Goal: Task Accomplishment & Management: Complete application form

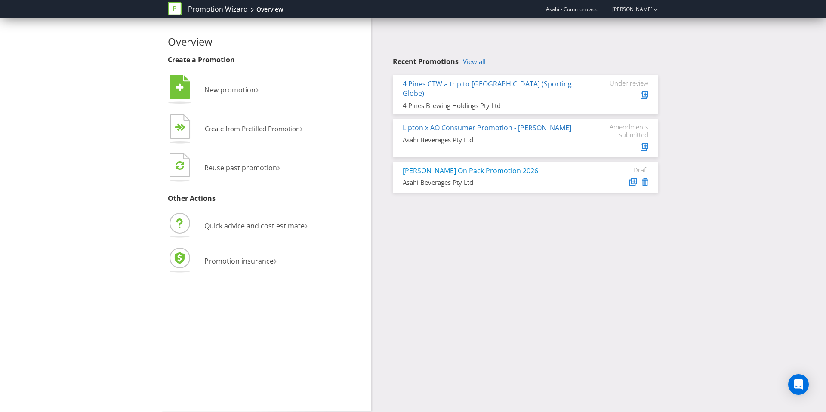
click at [494, 166] on link "[PERSON_NAME] On Pack Promotion 2026" at bounding box center [471, 170] width 136 height 9
click at [474, 62] on link "View all" at bounding box center [474, 61] width 23 height 7
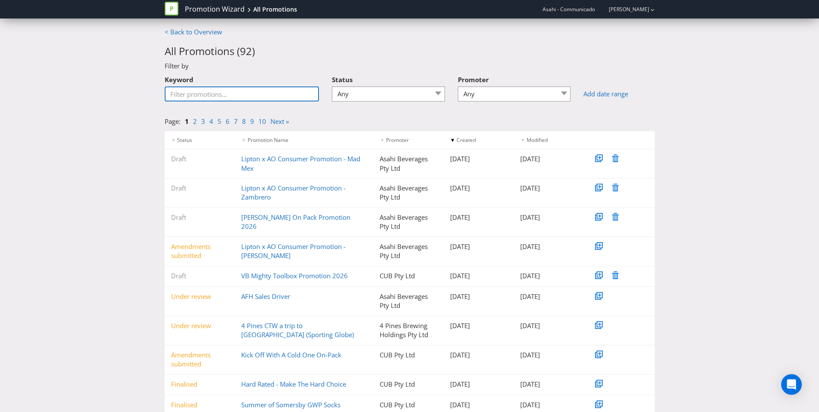
click at [240, 94] on input "Keyword" at bounding box center [242, 93] width 155 height 15
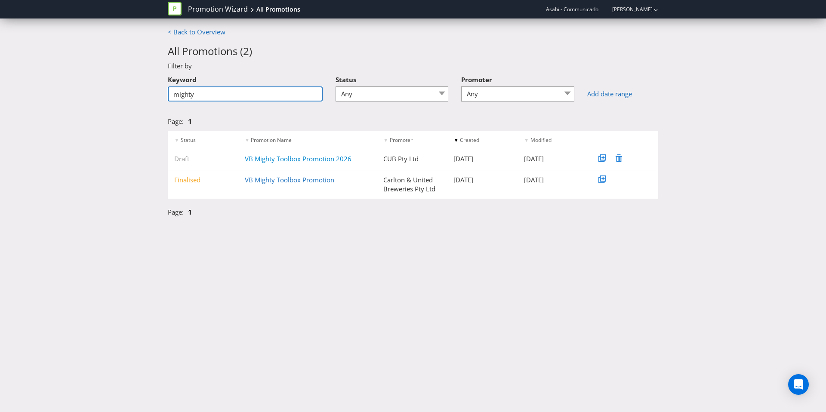
type input "mighty"
click at [338, 159] on link "VB Mighty Toolbox Promotion 2026" at bounding box center [298, 158] width 107 height 9
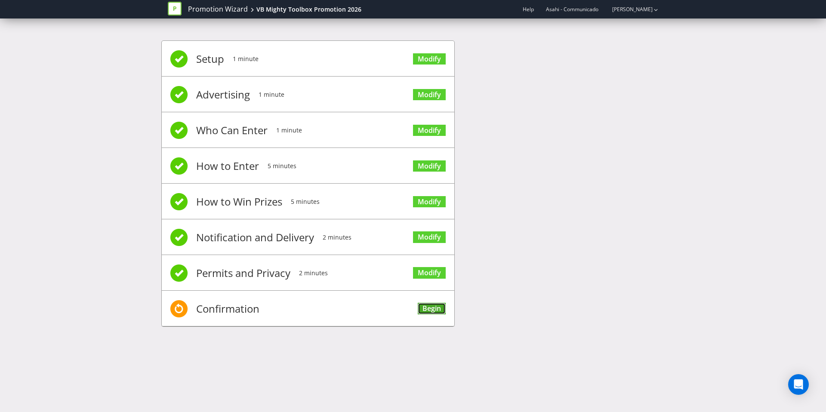
click at [433, 310] on link "Begin" at bounding box center [432, 309] width 28 height 12
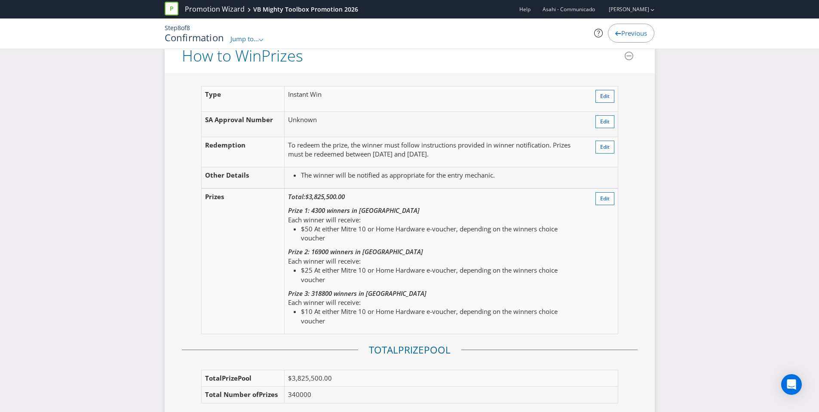
scroll to position [1032, 0]
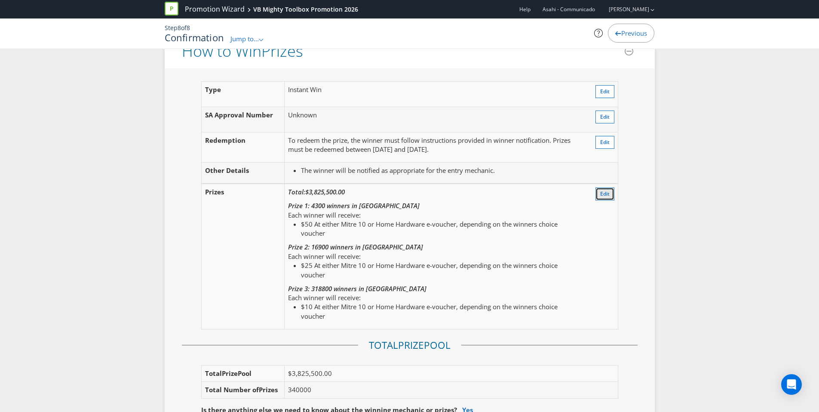
click at [605, 195] on span "Edit" at bounding box center [605, 193] width 9 height 7
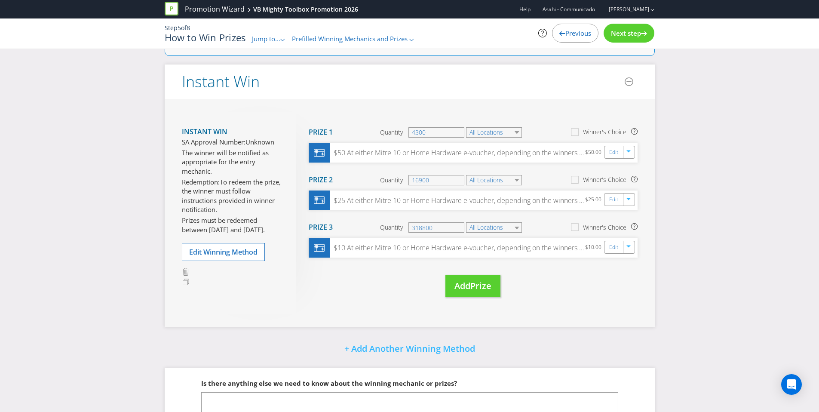
scroll to position [55, 0]
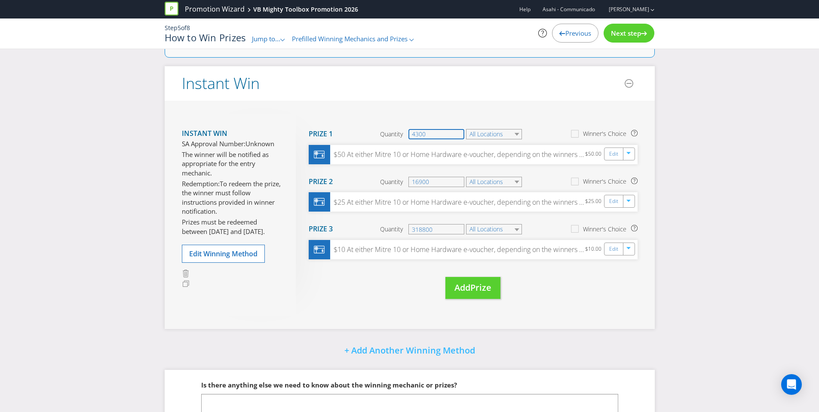
click at [427, 133] on input "4300" at bounding box center [437, 134] width 56 height 10
type input "4"
type input "7300"
click at [433, 181] on input "16900" at bounding box center [437, 182] width 56 height 10
click at [419, 184] on input "16900" at bounding box center [437, 182] width 56 height 10
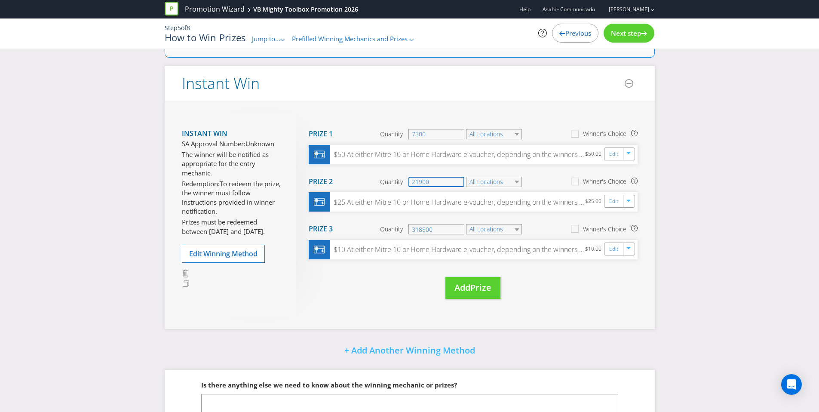
type input "21900"
click at [437, 227] on input "318800" at bounding box center [437, 229] width 56 height 10
click at [422, 231] on input "318800" at bounding box center [437, 229] width 56 height 10
type input "310800"
click at [417, 293] on div "Move Here Drag here to move prize Prize 1 Quantity 7300 All Locations Winner's …" at bounding box center [467, 215] width 342 height 203
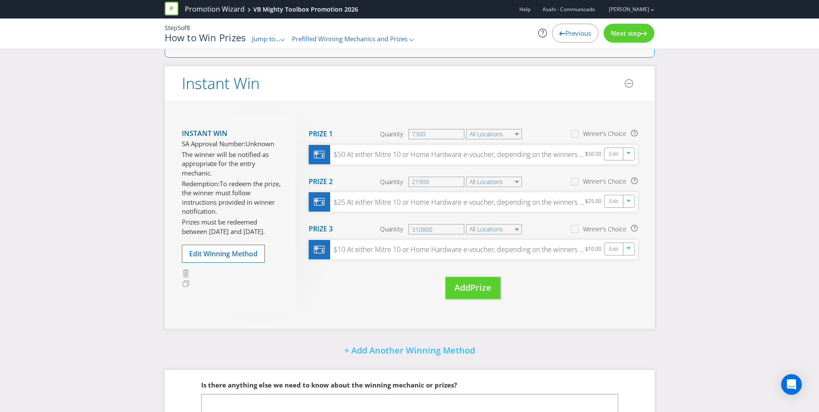
drag, startPoint x: 378, startPoint y: 286, endPoint x: 374, endPoint y: 283, distance: 5.2
click at [377, 284] on div "Move Here Drag here to move prize Prize 1 Quantity 7300 All Locations Winner's …" at bounding box center [467, 215] width 342 height 203
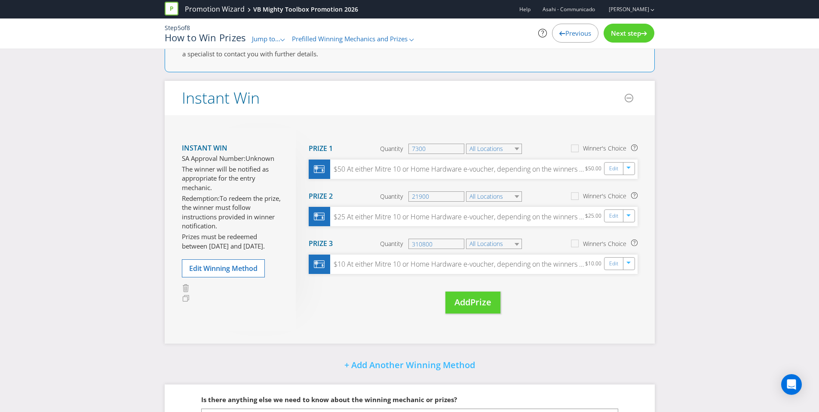
scroll to position [0, 0]
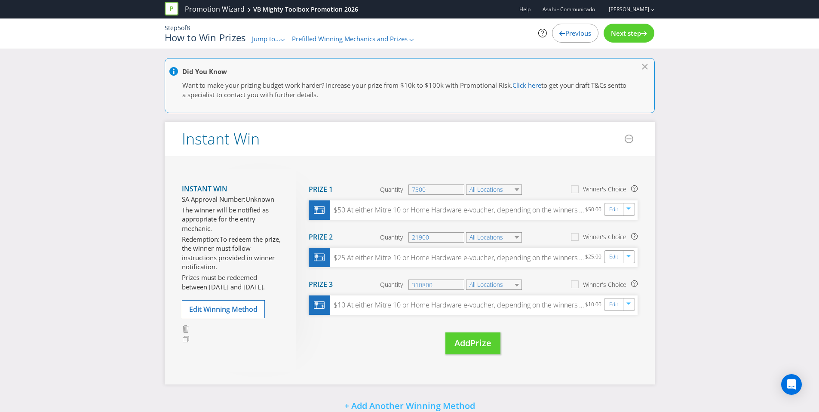
click at [622, 36] on span "Next step" at bounding box center [626, 33] width 30 height 9
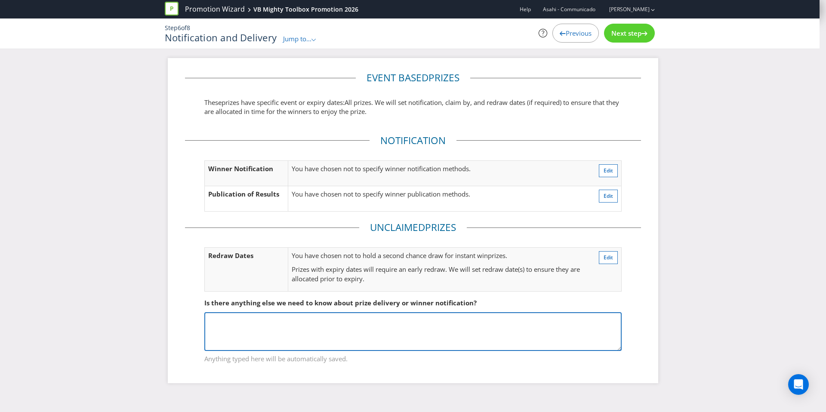
click at [458, 345] on textarea at bounding box center [412, 331] width 417 height 39
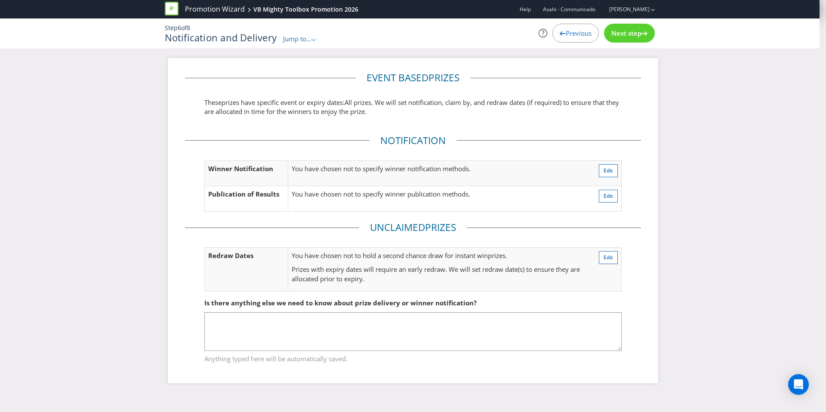
click at [606, 31] on div "Next step" at bounding box center [629, 33] width 51 height 19
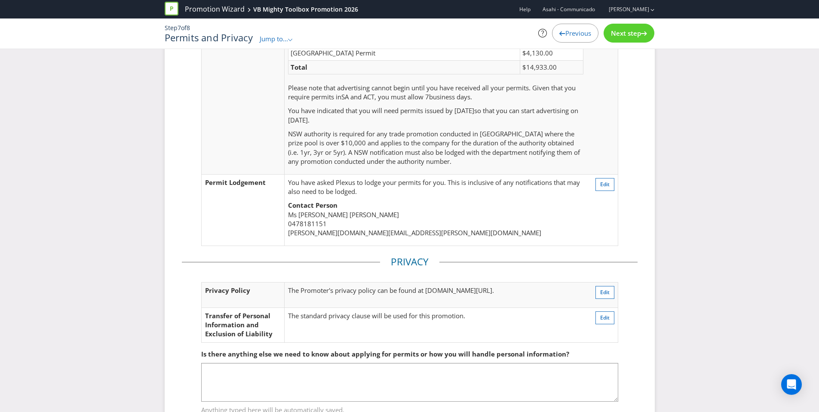
scroll to position [160, 0]
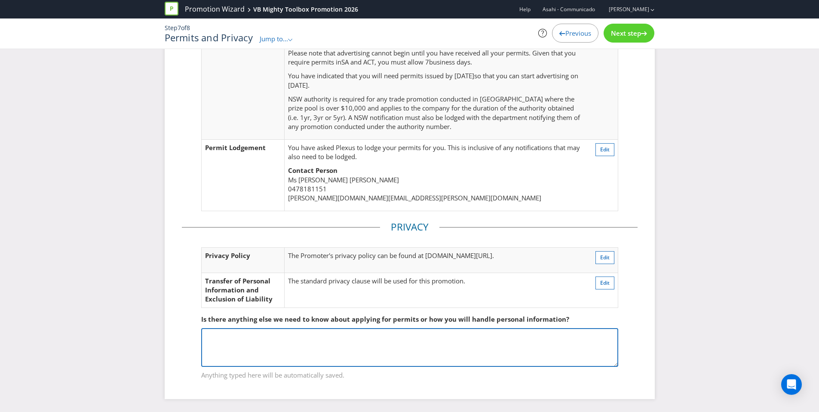
click at [362, 345] on textarea at bounding box center [409, 347] width 417 height 39
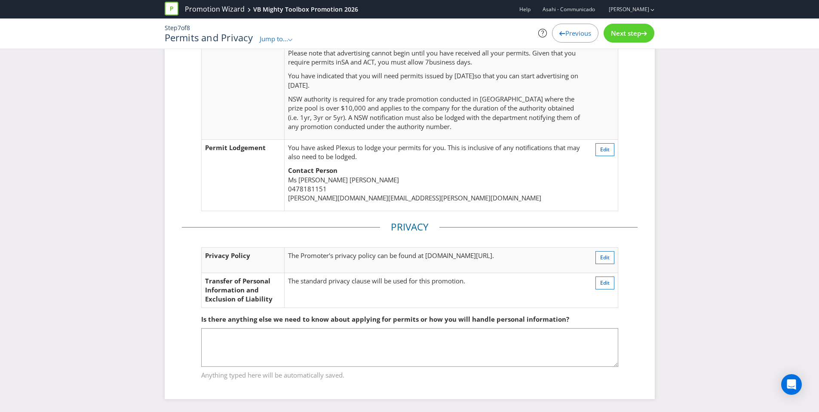
click at [627, 36] on span "Next step" at bounding box center [626, 33] width 30 height 9
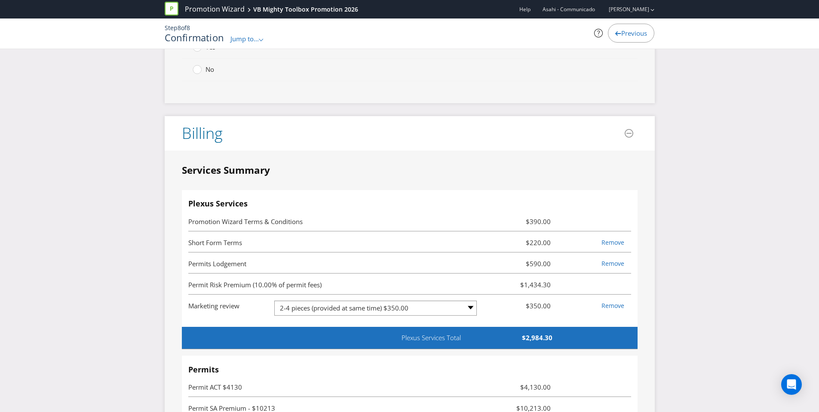
scroll to position [2206, 0]
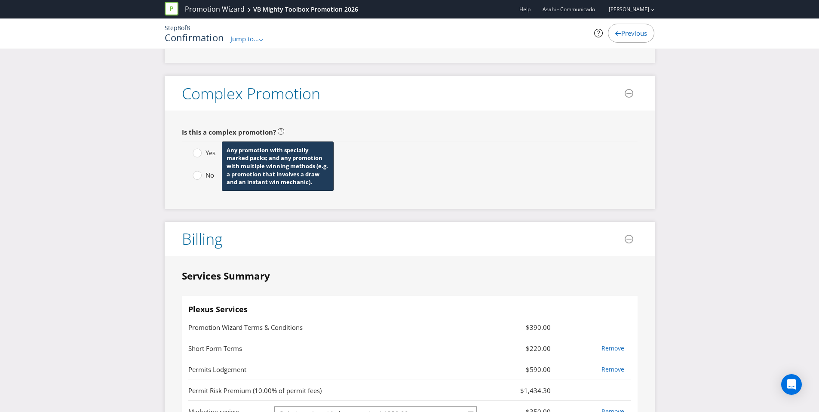
click at [280, 134] on icon at bounding box center [281, 131] width 6 height 6
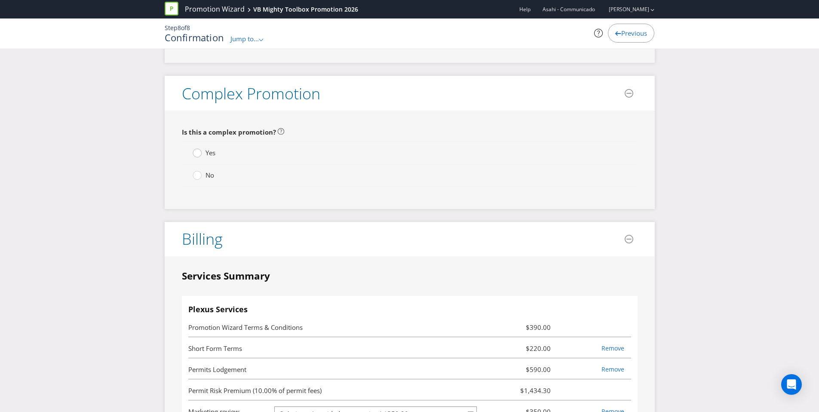
click at [201, 150] on icon at bounding box center [197, 152] width 9 height 9
click at [0, 0] on input "Yes" at bounding box center [0, 0] width 0 height 0
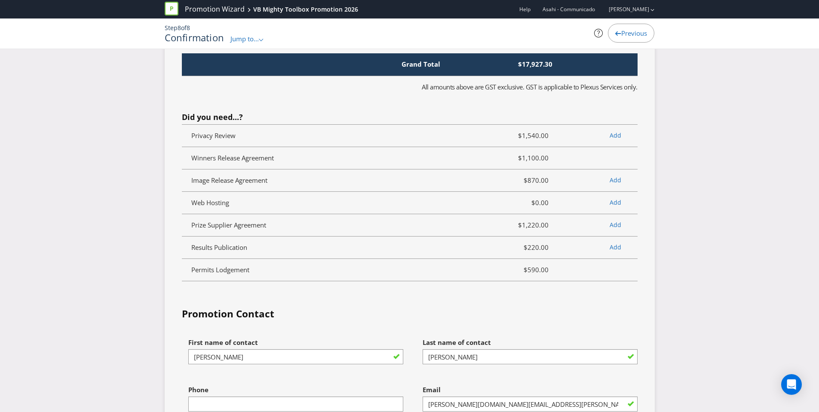
scroll to position [2904, 0]
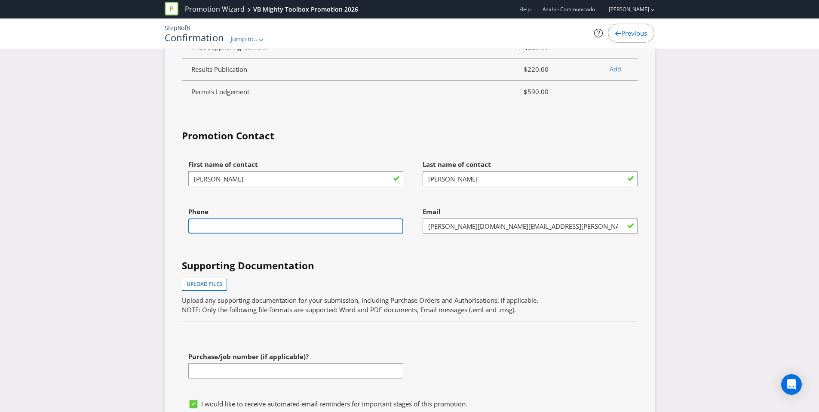
click at [319, 230] on input "text" at bounding box center [295, 226] width 215 height 15
type input "0478181151"
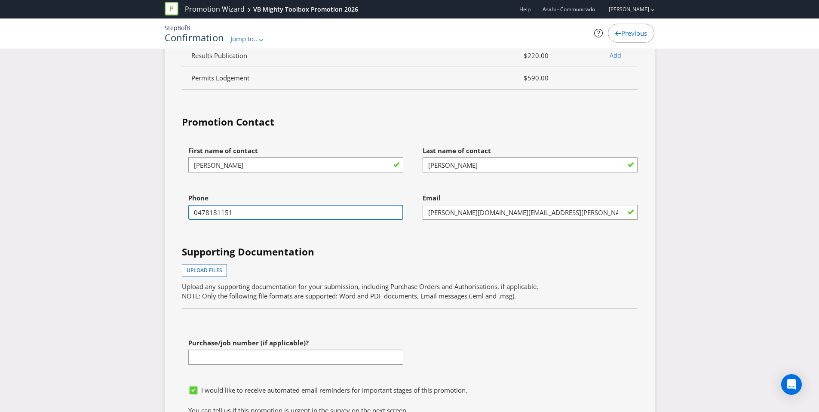
scroll to position [3037, 0]
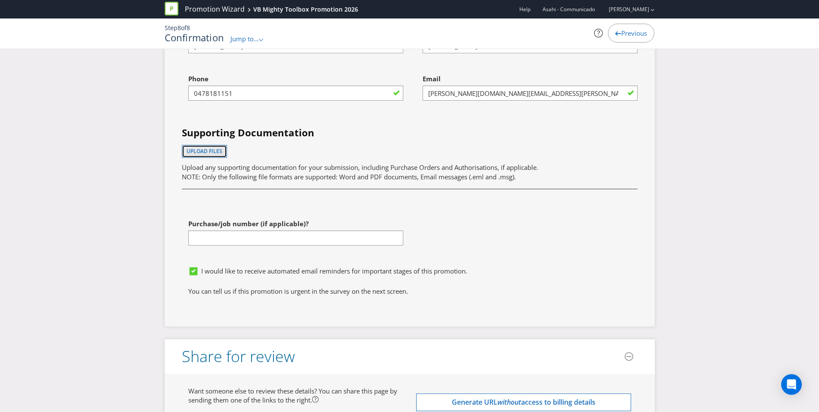
click at [201, 153] on span "Upload files" at bounding box center [205, 151] width 36 height 7
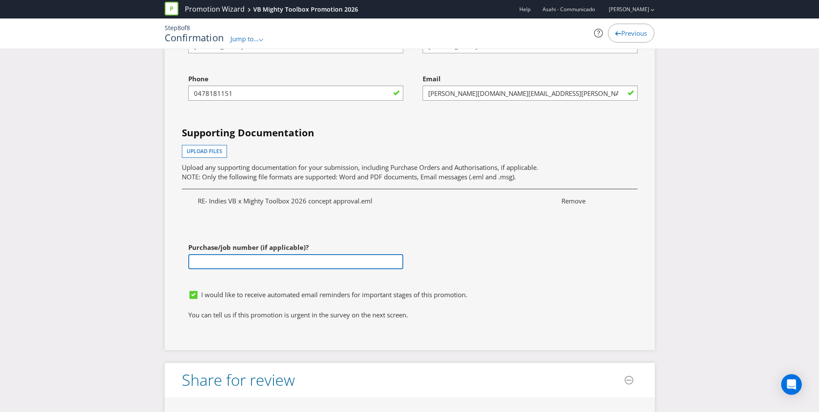
click at [309, 262] on input "text" at bounding box center [295, 261] width 215 height 15
paste input "4501184852"
type input "4501184852"
click at [444, 266] on div "First name of contact [PERSON_NAME] Last name of contact [PERSON_NAME] Phone [P…" at bounding box center [410, 154] width 469 height 263
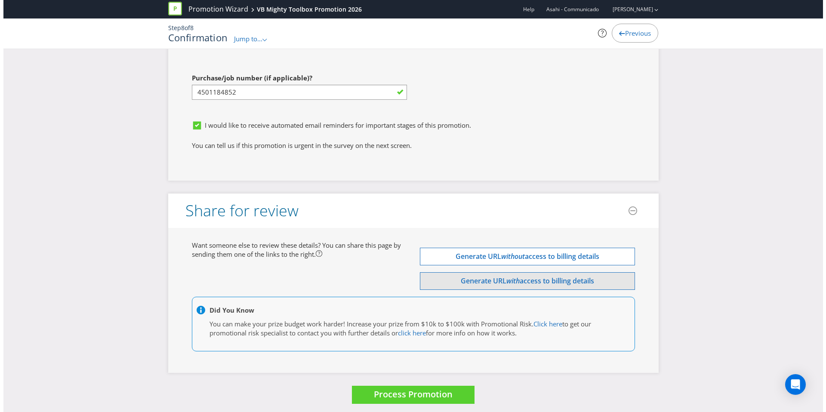
scroll to position [3211, 0]
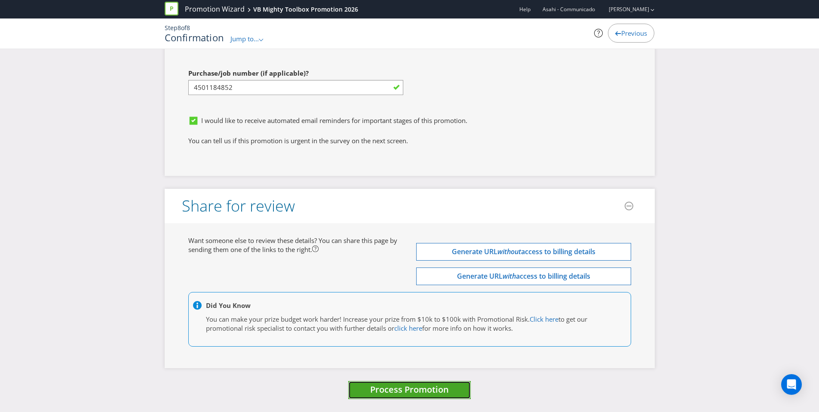
click at [441, 391] on span "Process Promotion" at bounding box center [409, 390] width 79 height 12
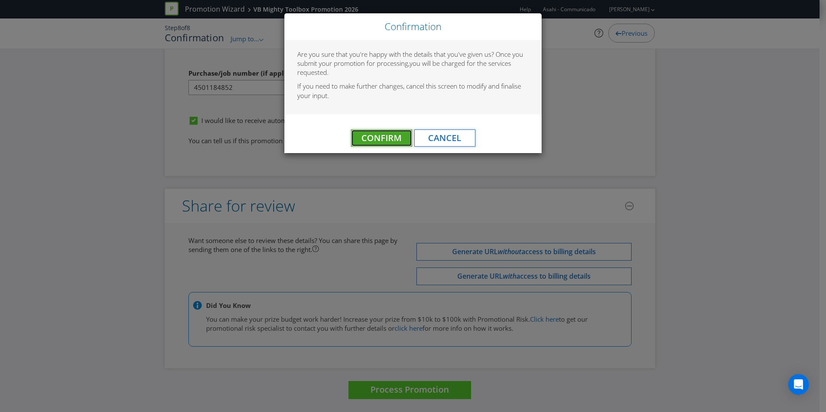
click at [375, 133] on span "Confirm" at bounding box center [381, 138] width 40 height 12
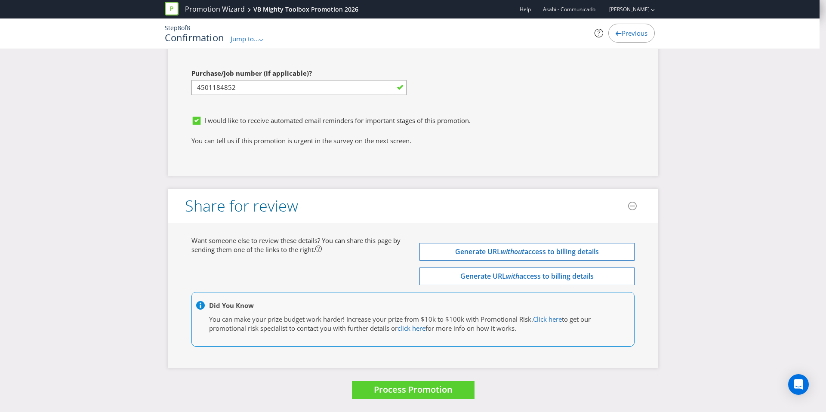
scroll to position [0, 0]
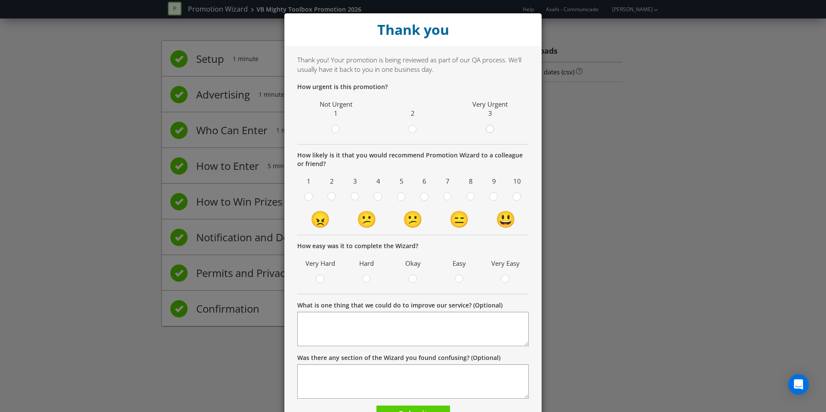
click at [486, 127] on circle at bounding box center [490, 129] width 8 height 8
click at [0, 0] on input "radio" at bounding box center [0, 0] width 0 height 0
click at [468, 199] on circle at bounding box center [471, 197] width 8 height 8
click at [0, 0] on input "radio" at bounding box center [0, 0] width 0 height 0
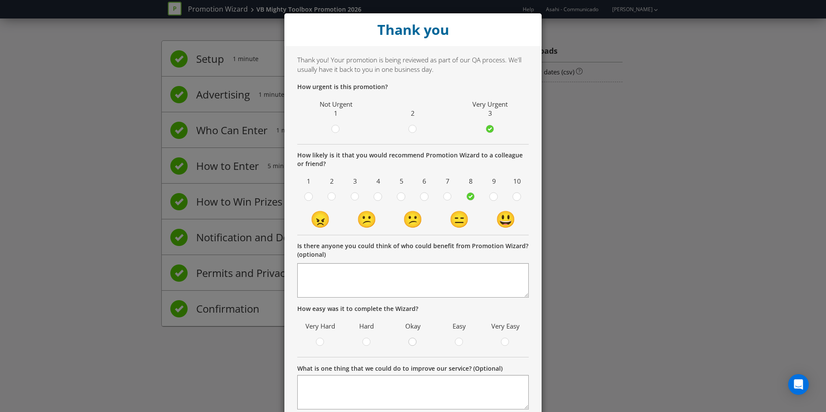
click at [411, 338] on div at bounding box center [413, 339] width 4 height 4
click at [0, 0] on input "radio" at bounding box center [0, 0] width 0 height 0
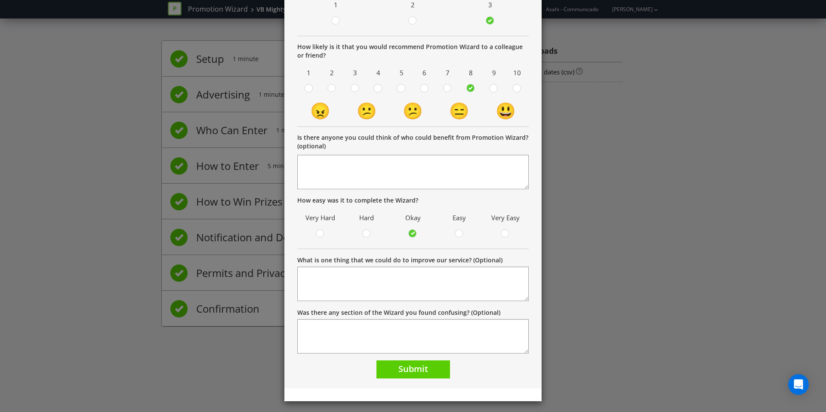
scroll to position [111, 0]
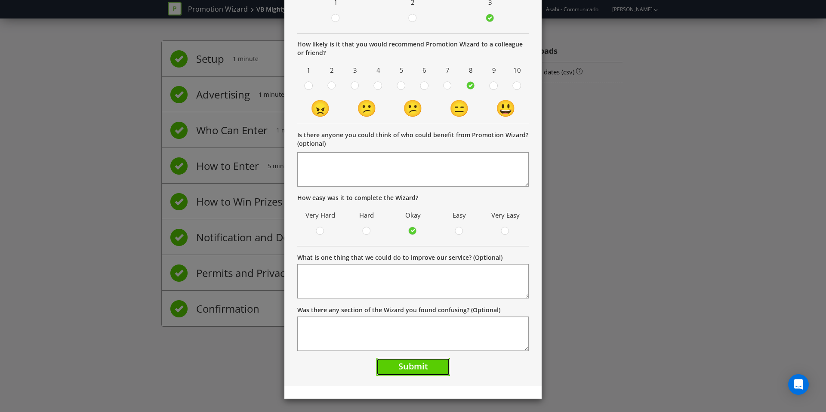
click at [426, 366] on button "Submit" at bounding box center [413, 367] width 74 height 18
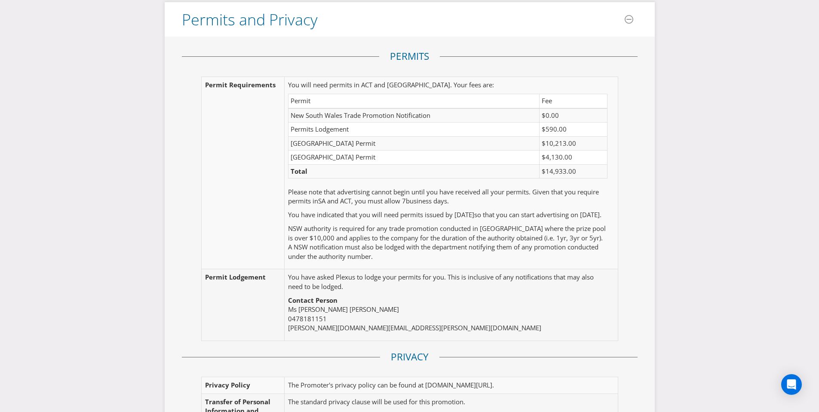
scroll to position [1084, 0]
